Goal: Information Seeking & Learning: Learn about a topic

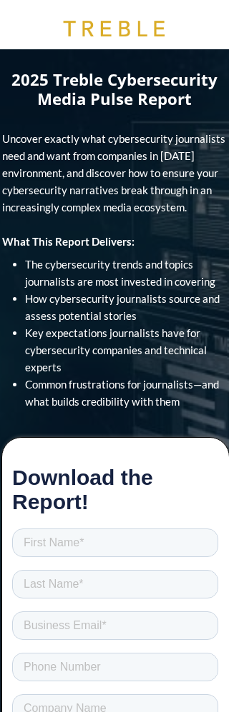
click at [153, 280] on span "The cybersecurity trends and topics journalists are most invested in covering" at bounding box center [120, 273] width 190 height 30
click at [191, 297] on span "How cybersecurity journalists source and assess potential stories" at bounding box center [122, 307] width 194 height 30
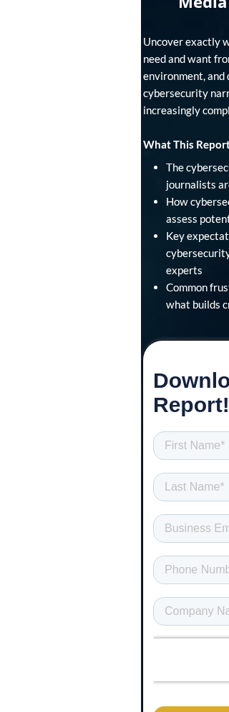
scroll to position [164, 0]
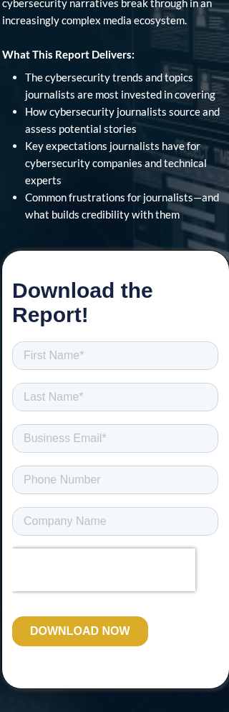
scroll to position [186, 0]
